Goal: Task Accomplishment & Management: Use online tool/utility

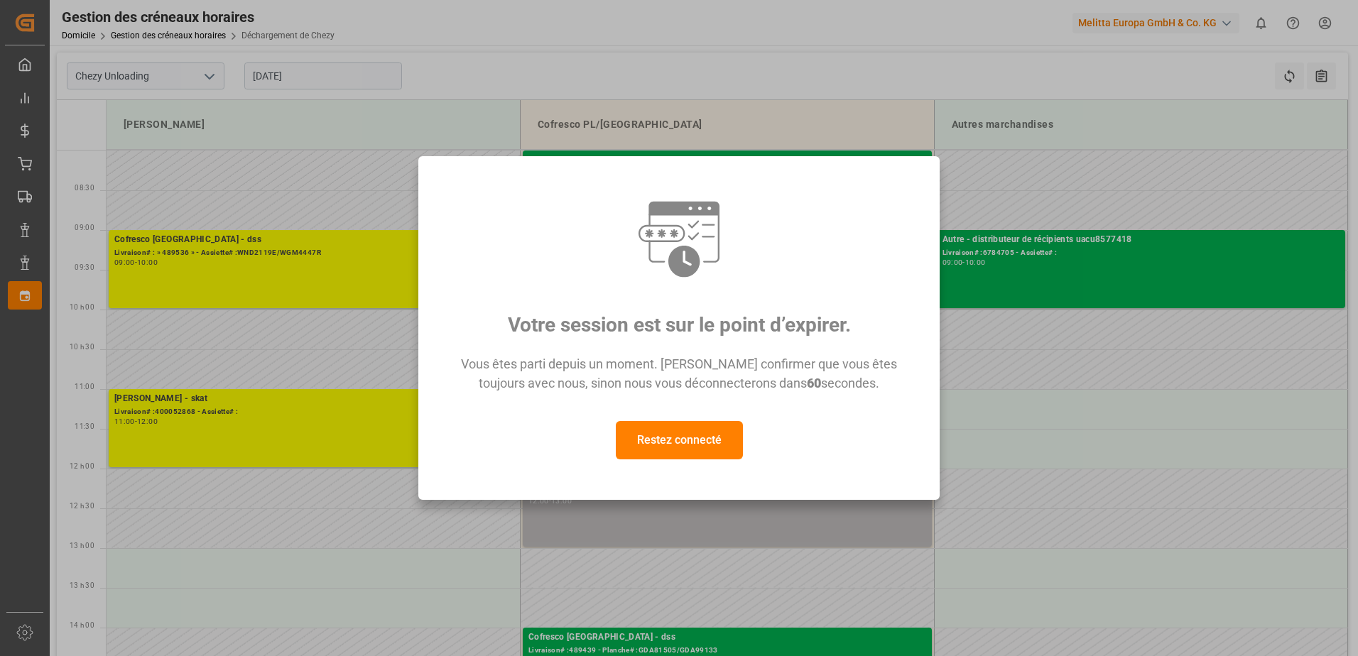
click at [693, 440] on button "Restez connecté" at bounding box center [679, 440] width 127 height 38
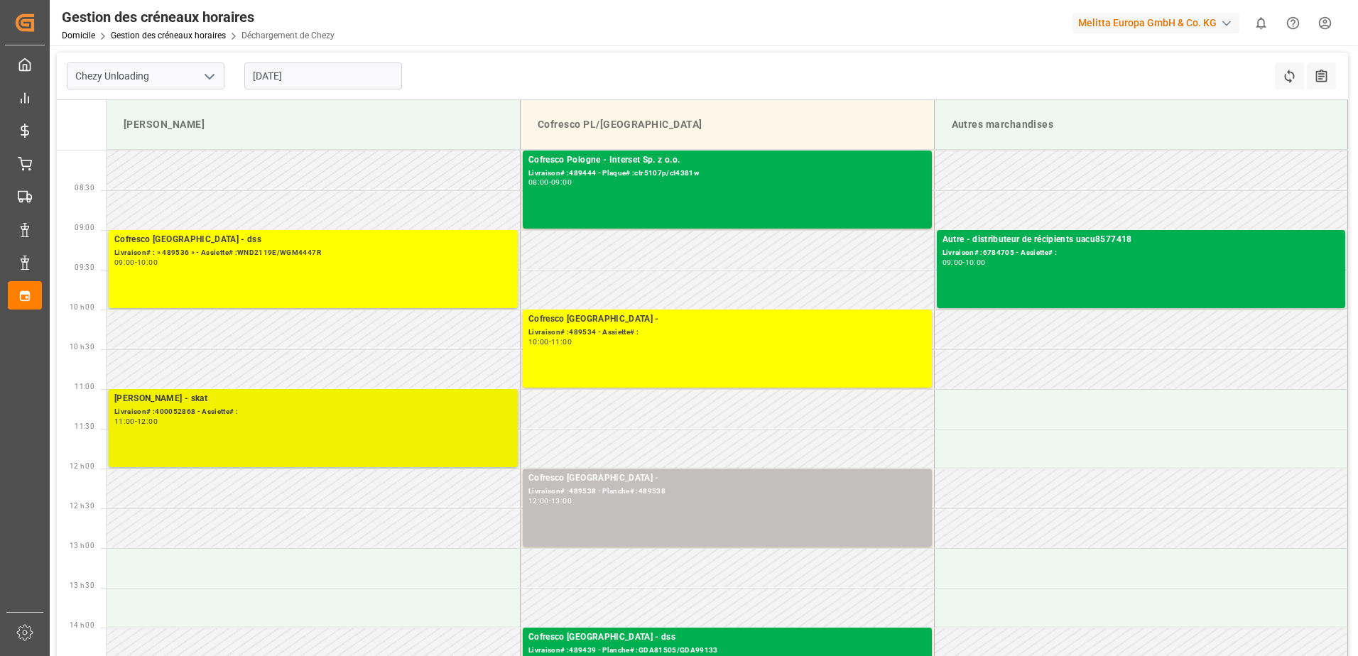
click at [367, 428] on div "Melitta Minden - skat Livraison# :400052868 - Assiette# : 11:00 - 12:00" at bounding box center [313, 428] width 398 height 72
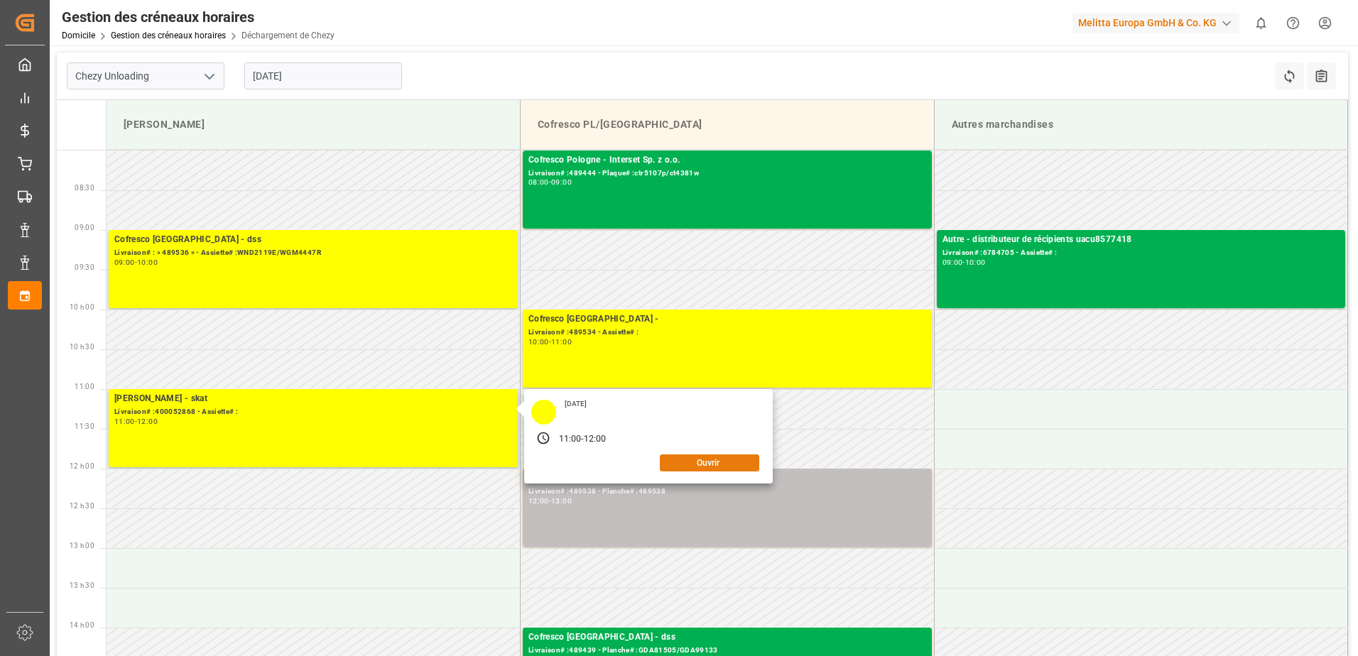
click at [693, 460] on button "Ouvrir" at bounding box center [709, 463] width 99 height 17
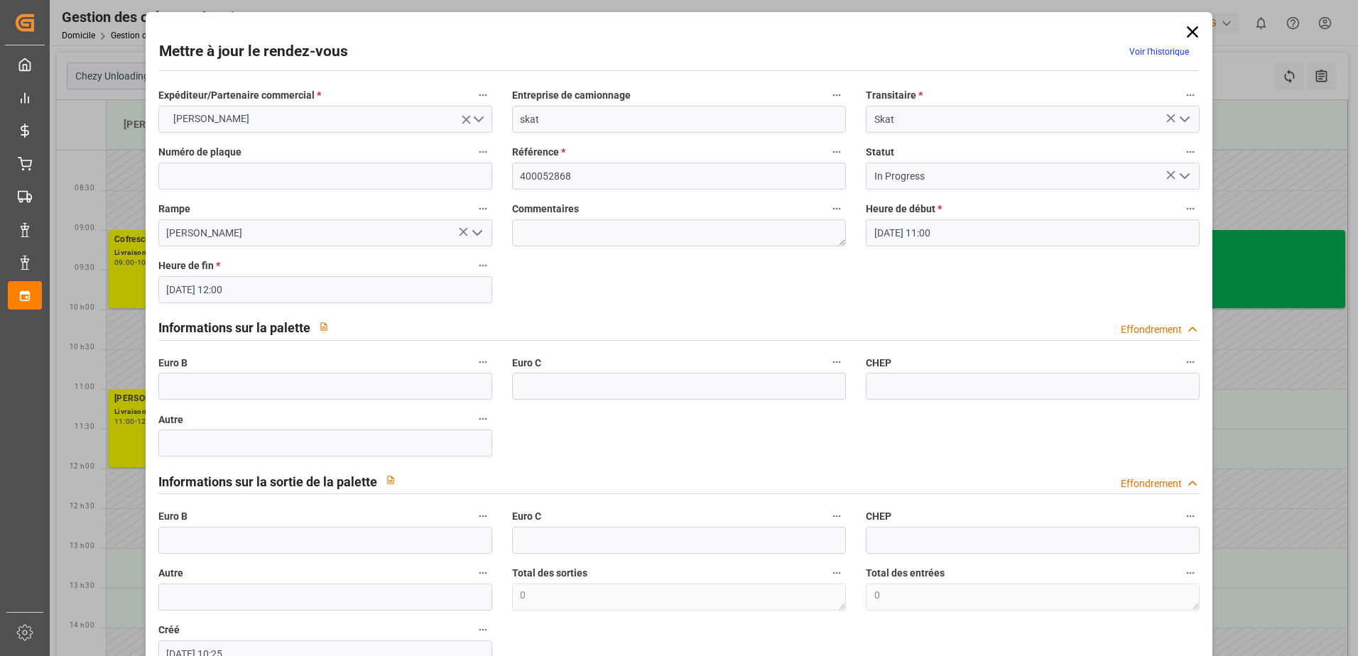
click at [1184, 170] on icon "Ouvrir le menu" at bounding box center [1184, 176] width 17 height 17
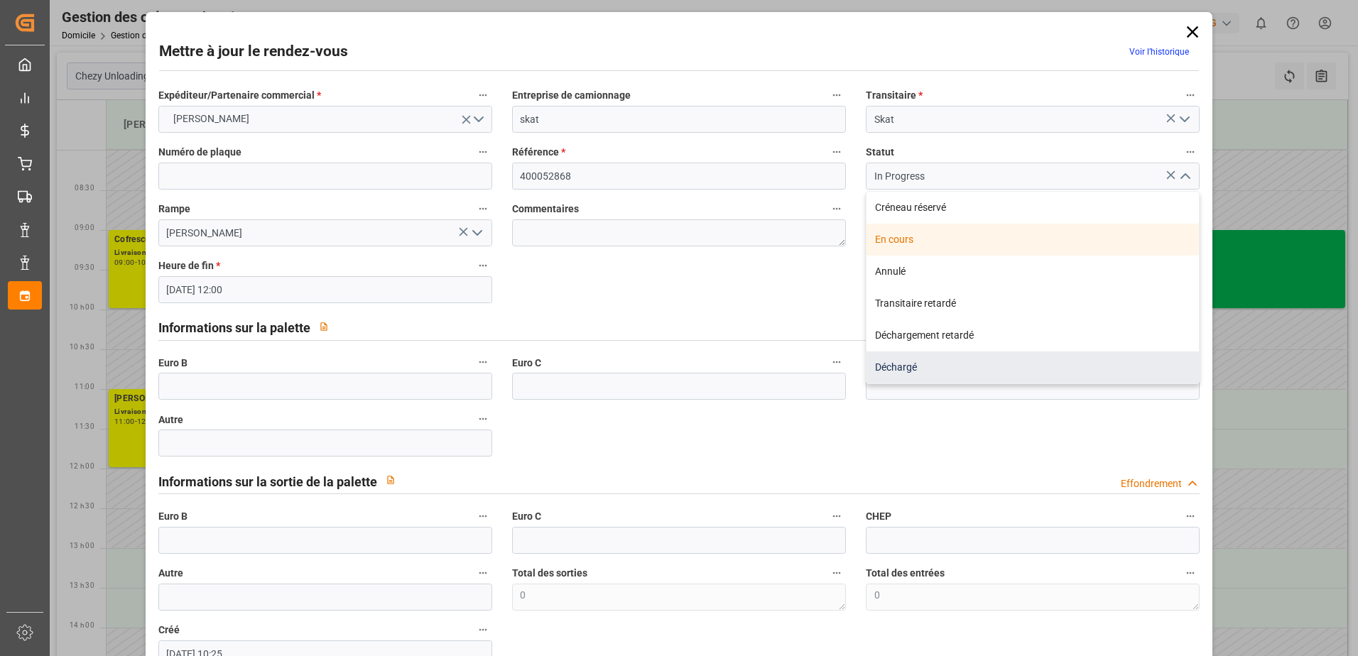
click at [900, 360] on div "Déchargé" at bounding box center [1033, 368] width 332 height 32
type input "Unloaded"
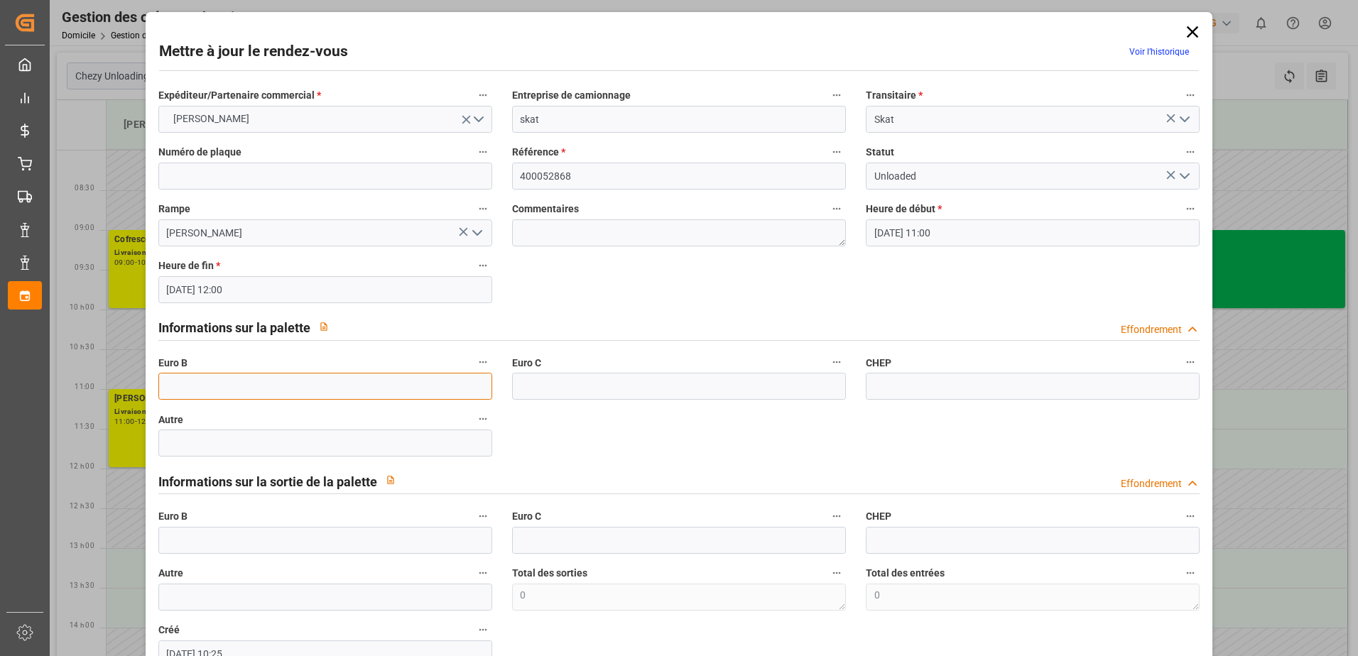
drag, startPoint x: 235, startPoint y: 391, endPoint x: 242, endPoint y: 386, distance: 8.6
click at [241, 386] on input "text" at bounding box center [325, 386] width 334 height 27
type input "35"
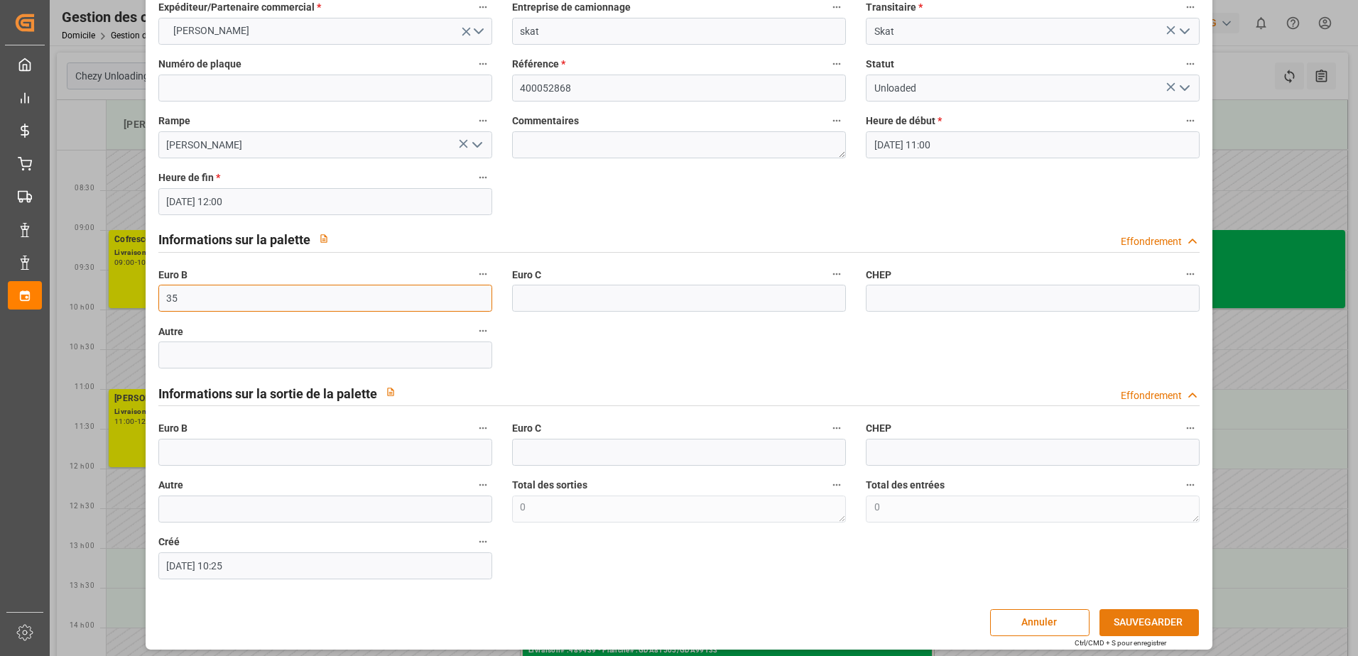
scroll to position [94, 0]
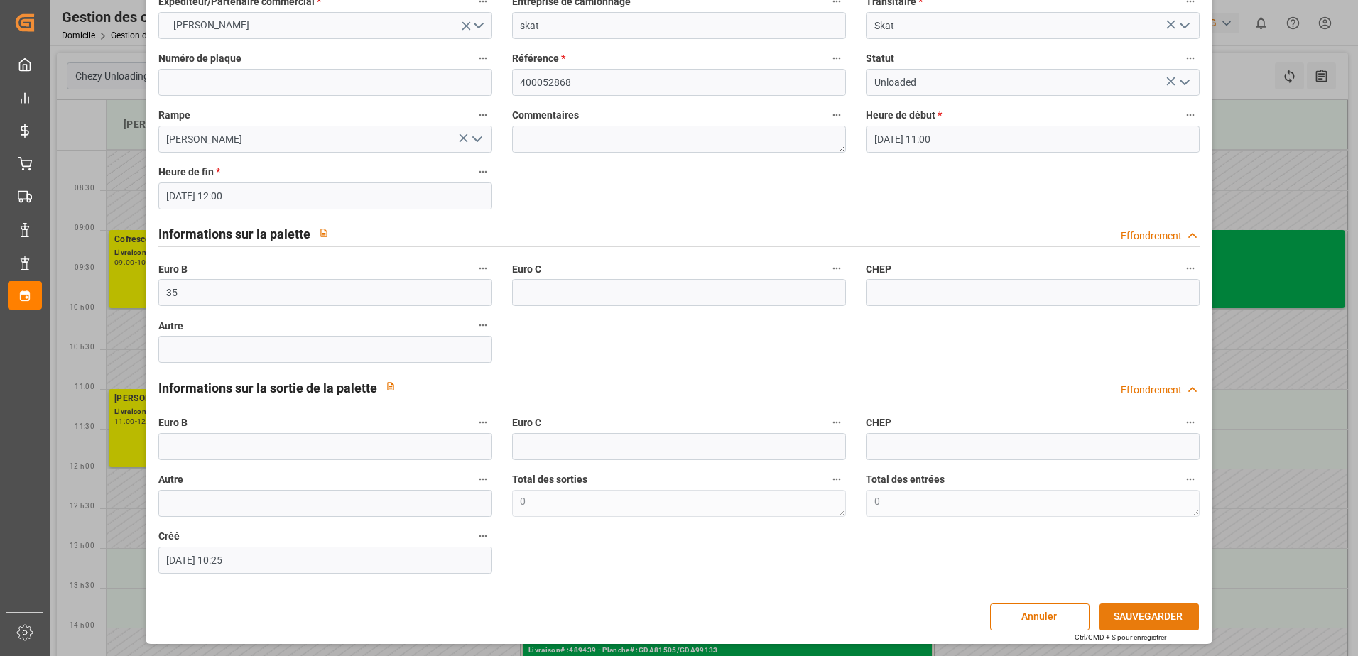
drag, startPoint x: 1165, startPoint y: 615, endPoint x: 1156, endPoint y: 611, distance: 9.5
click at [1165, 613] on button "SAUVEGARDER" at bounding box center [1149, 617] width 99 height 27
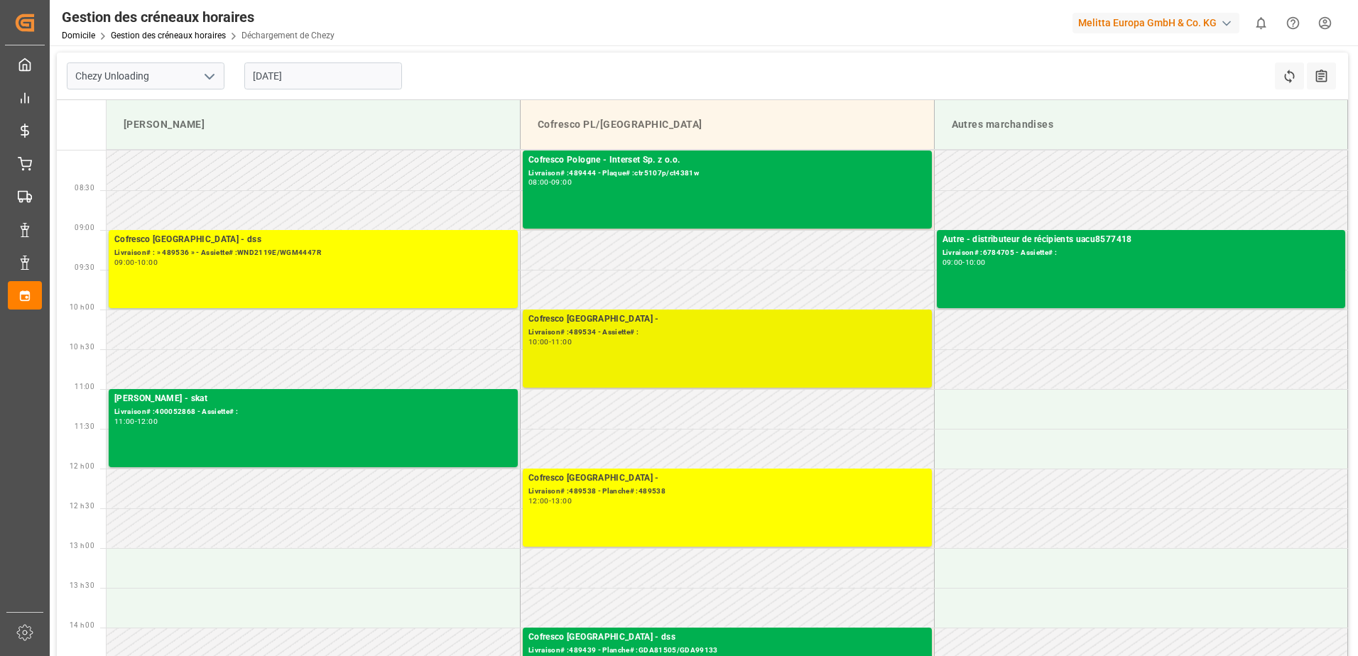
click at [801, 349] on div "Cofresco Pologne - Livraison# :489534 - Assiette# : 10:00 - 11:00" at bounding box center [727, 349] width 398 height 72
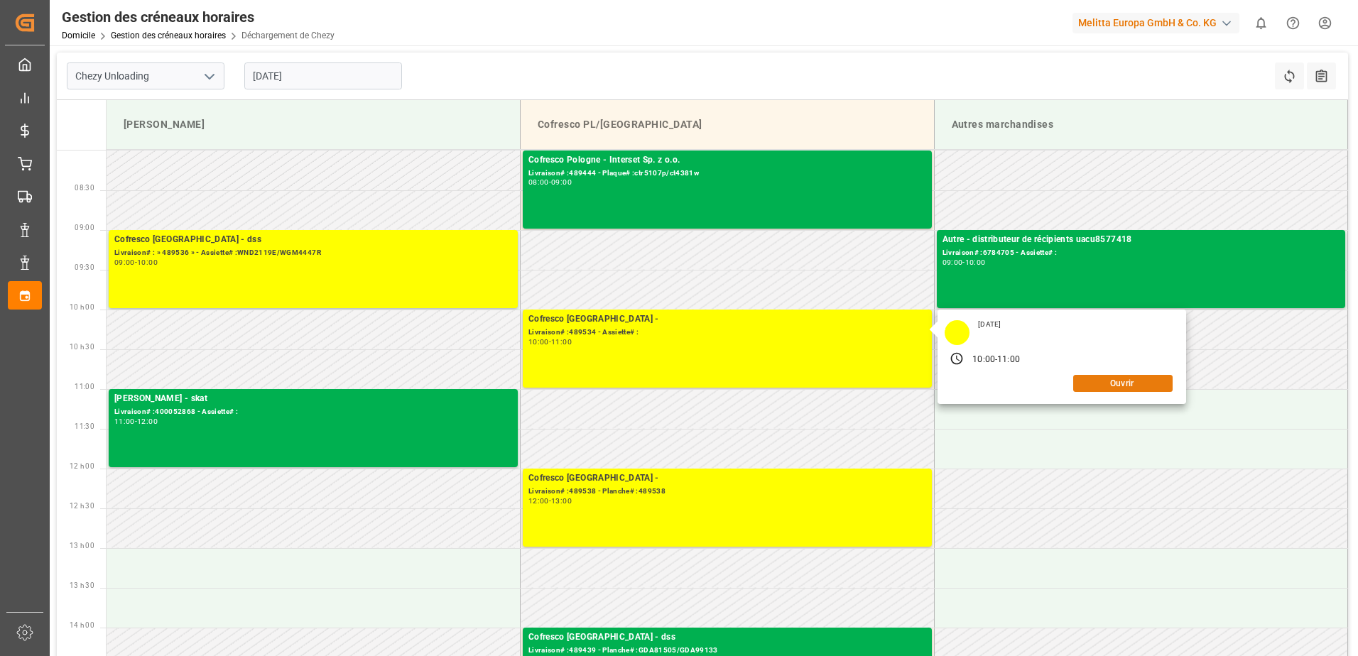
click at [1124, 376] on button "Ouvrir" at bounding box center [1122, 383] width 99 height 17
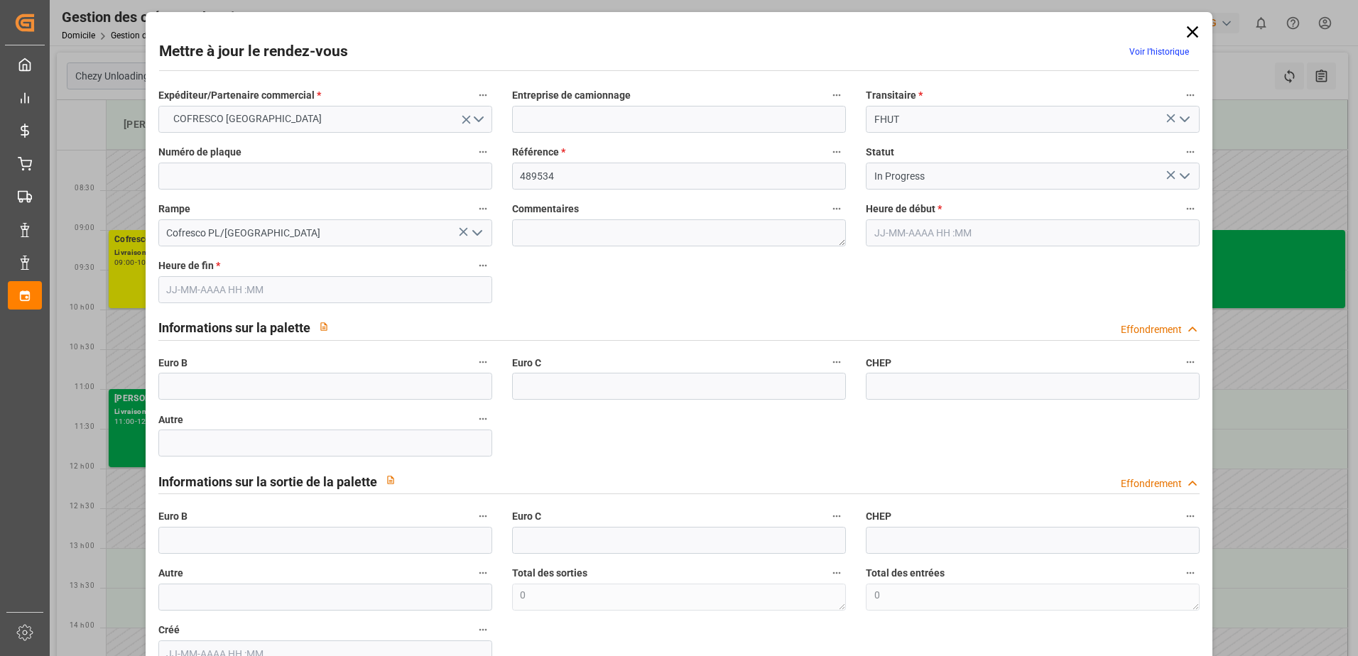
type input "[DATE] 10:00"
type input "[DATE] 11:00"
type input "[DATE] 07:49"
click at [1181, 175] on icon "Ouvrir le menu" at bounding box center [1184, 176] width 17 height 17
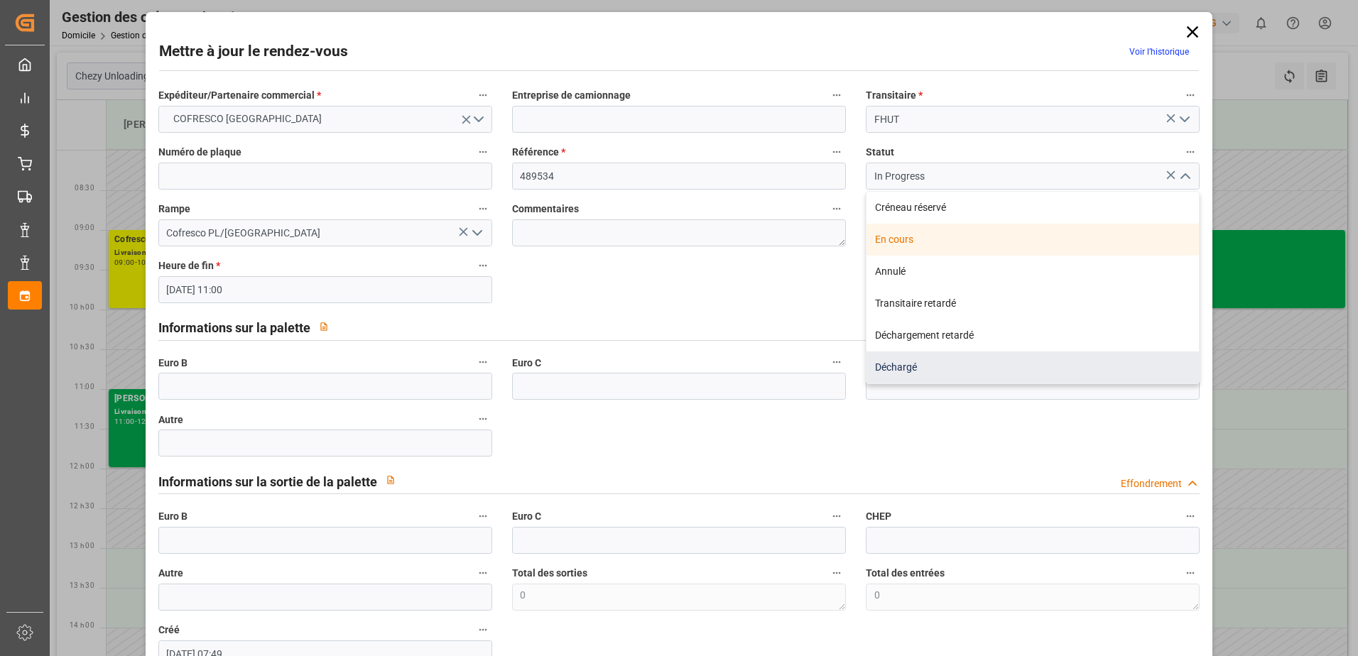
click at [1056, 369] on div "Déchargé" at bounding box center [1033, 368] width 332 height 32
type input "Unloaded"
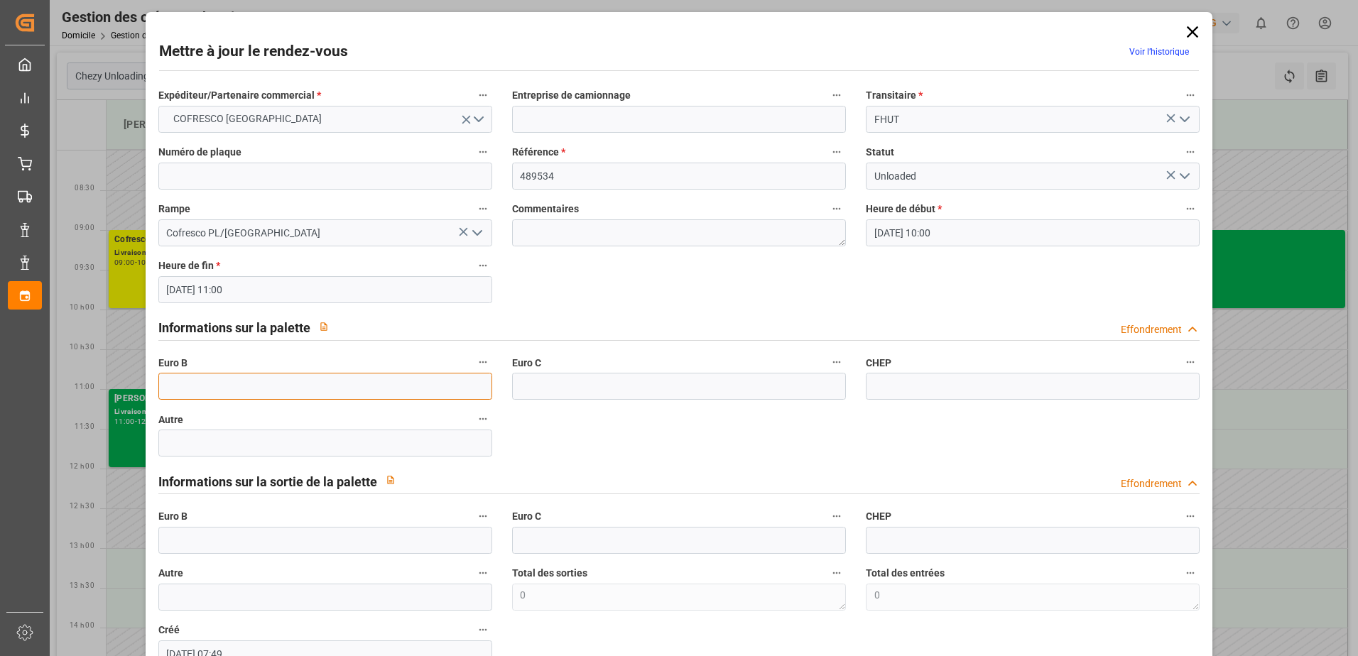
click at [203, 386] on input "text" at bounding box center [325, 386] width 334 height 27
type input "44"
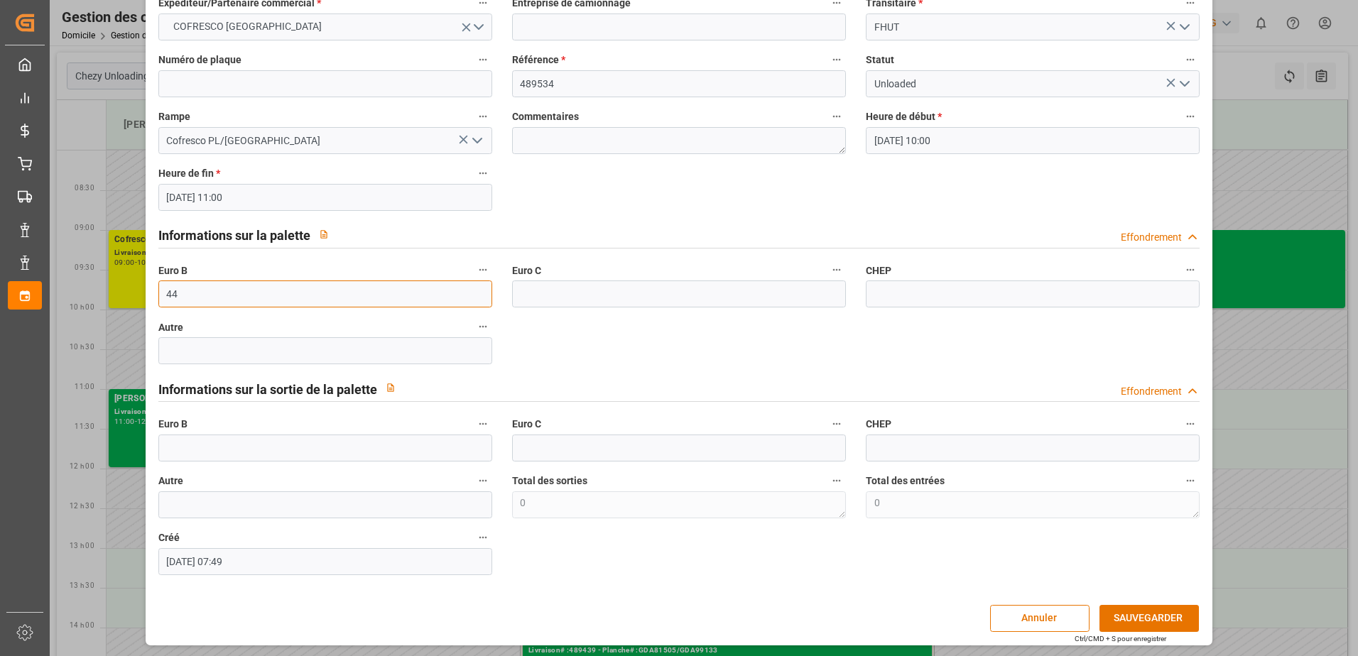
scroll to position [94, 0]
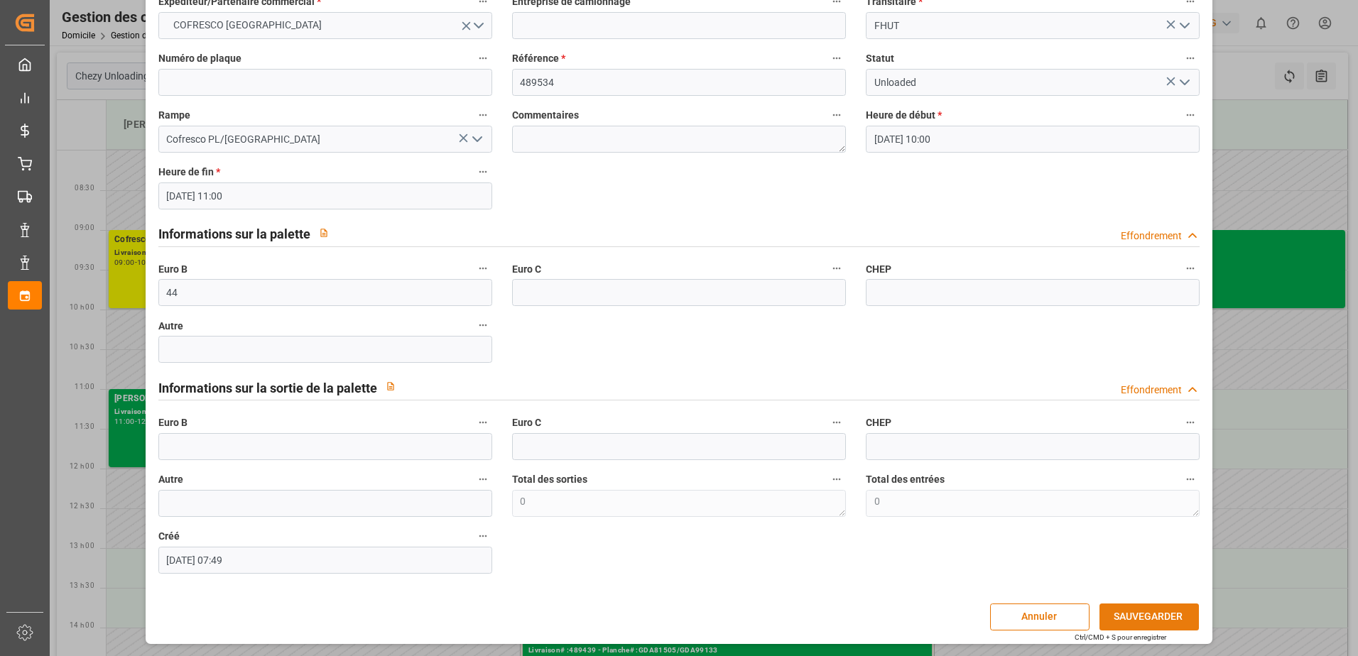
click at [1159, 619] on button "SAUVEGARDER" at bounding box center [1149, 617] width 99 height 27
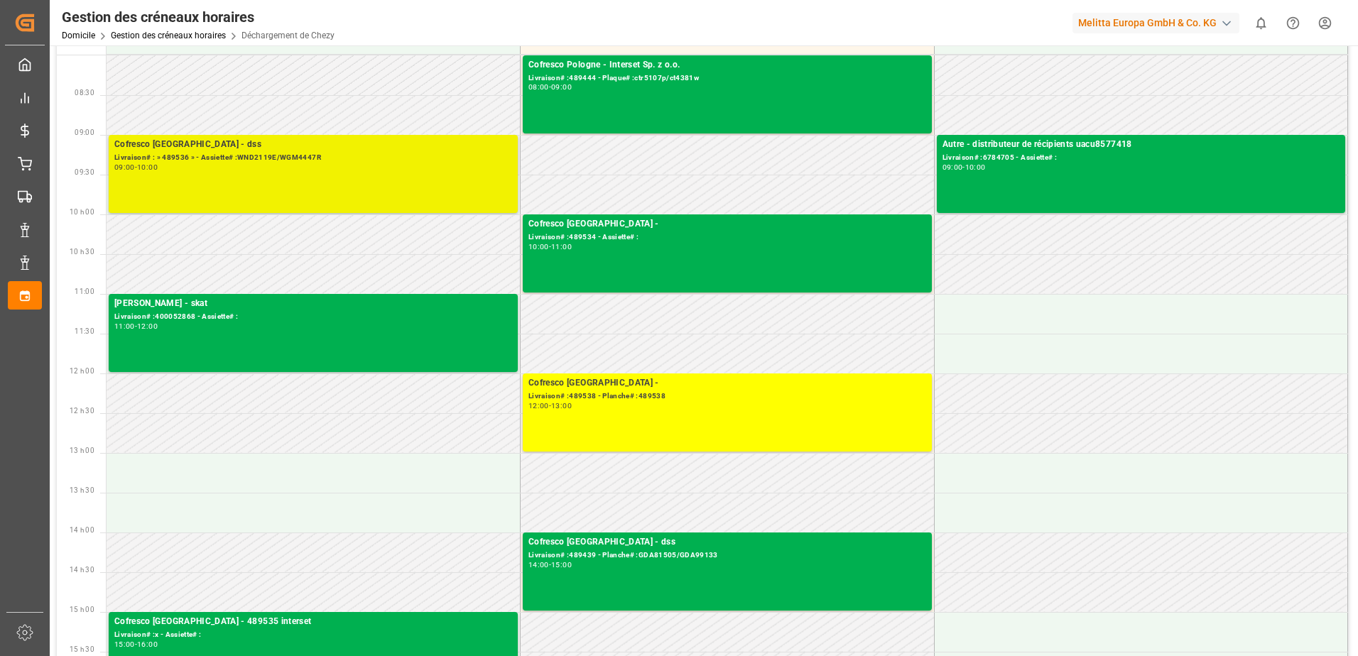
scroll to position [71, 0]
